Goal: Navigation & Orientation: Understand site structure

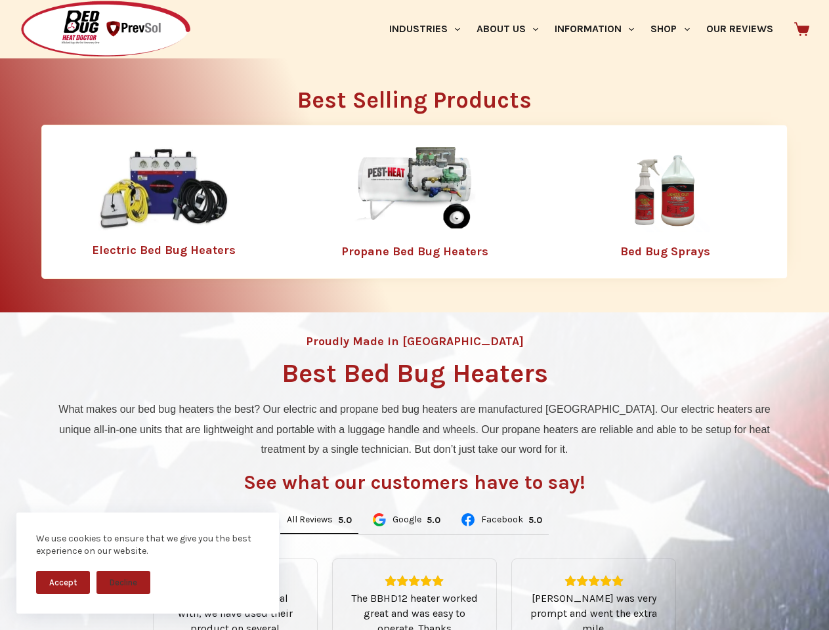
click at [414, 315] on div "Proudly Made in [GEOGRAPHIC_DATA] Best Bed Bug Heaters What makes our bed bug h…" at bounding box center [414, 560] width 829 height 494
click at [63, 583] on button "Accept" at bounding box center [63, 582] width 54 height 23
click at [123, 583] on button "Decline" at bounding box center [124, 582] width 54 height 23
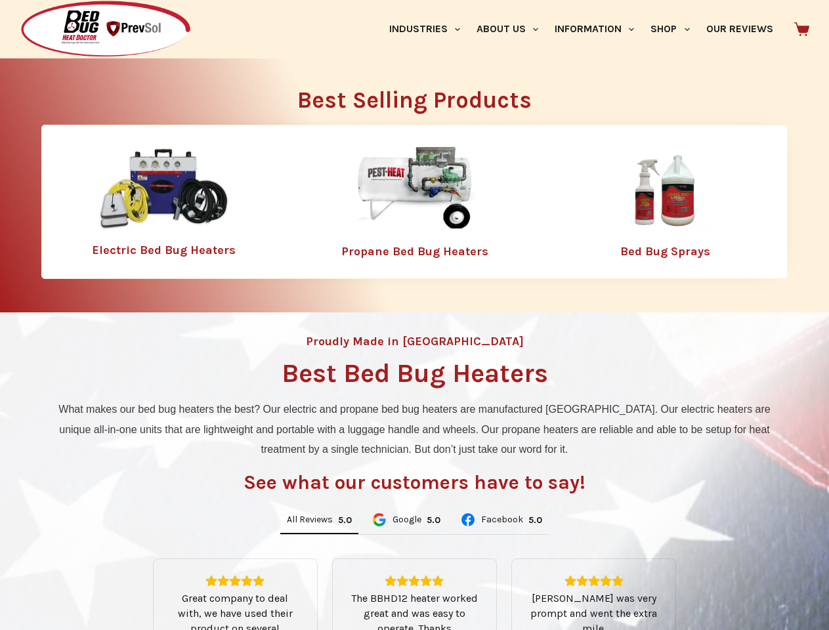
click at [430, 29] on link "Industries" at bounding box center [424, 29] width 87 height 58
click at [513, 29] on link "About Us" at bounding box center [507, 29] width 78 height 58
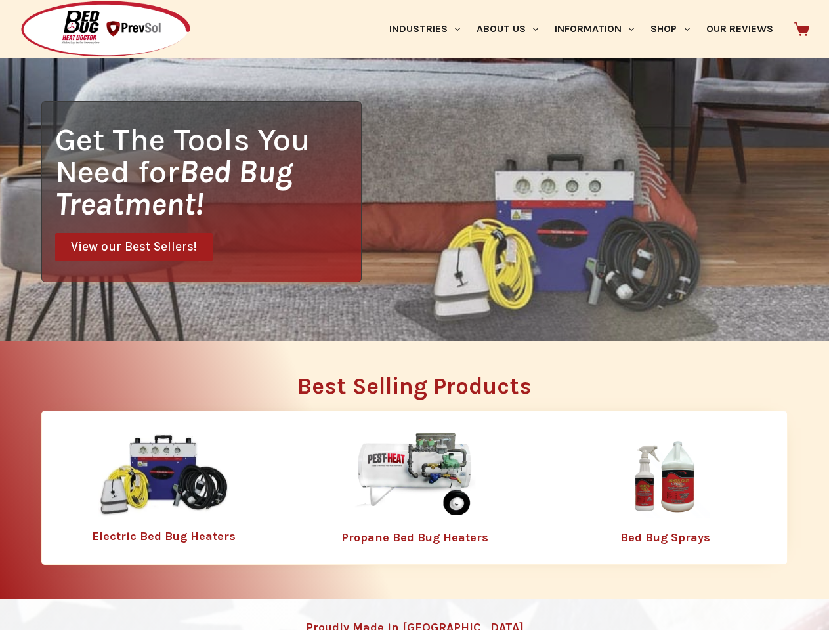
click at [600, 29] on link "Information" at bounding box center [595, 29] width 96 height 58
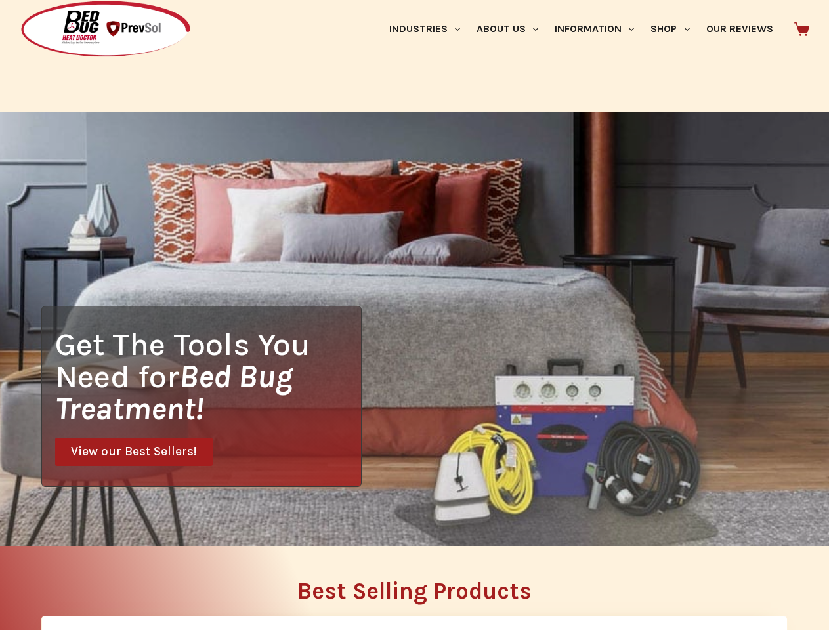
click at [676, 29] on link "Shop" at bounding box center [670, 29] width 55 height 58
click at [319, 521] on div "Get The Tools You Need for Bed Bug Treatment! View our Best Sellers!" at bounding box center [414, 329] width 829 height 435
click at [406, 521] on div "Get The Tools You Need for Bed Bug Treatment! View our Best Sellers!" at bounding box center [414, 329] width 829 height 435
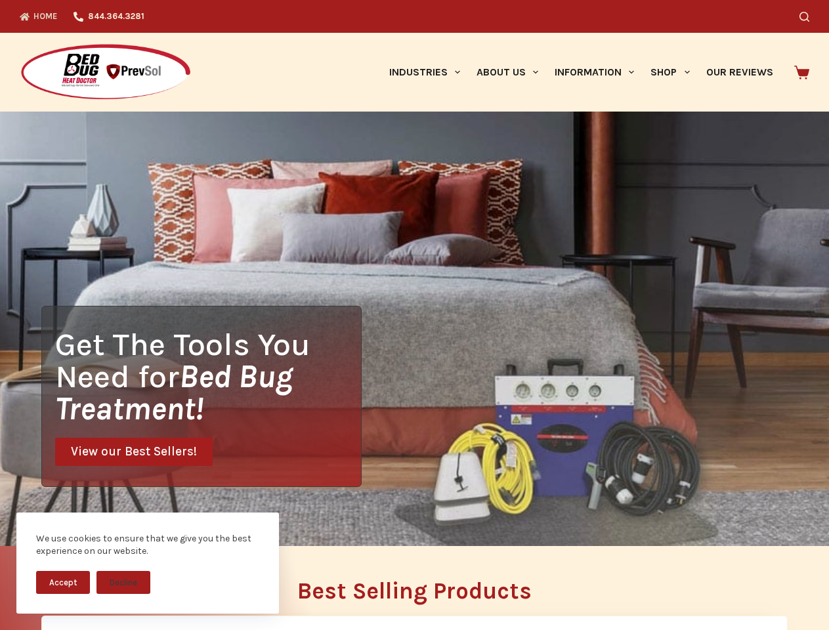
click at [414, 315] on div "Get The Tools You Need for Bed Bug Treatment! View our Best Sellers!" at bounding box center [414, 329] width 829 height 435
click at [63, 583] on button "Accept" at bounding box center [63, 582] width 54 height 23
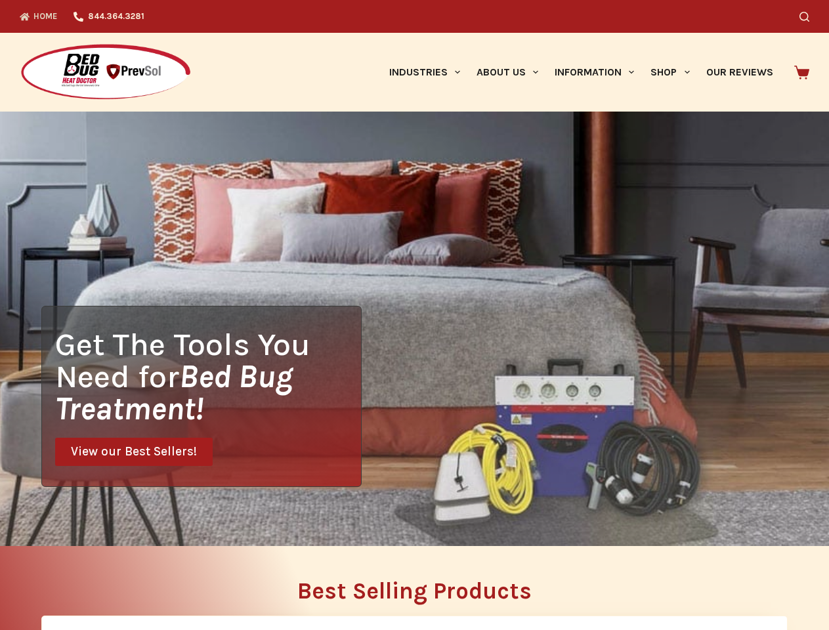
click at [123, 583] on button "Decline" at bounding box center [124, 592] width 54 height 23
click at [810, 16] on icon "Search" at bounding box center [805, 17] width 10 height 10
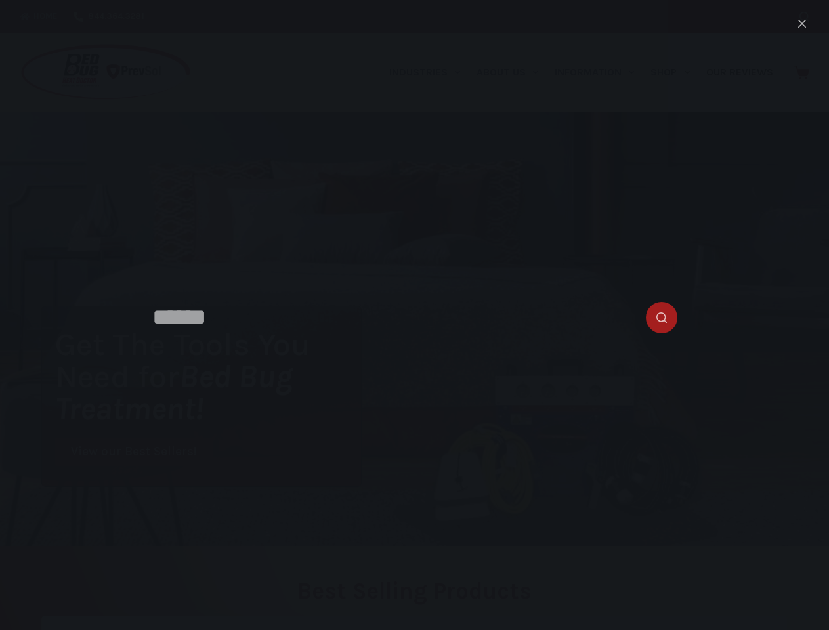
click at [430, 72] on link "Industries" at bounding box center [424, 72] width 87 height 79
